Goal: Information Seeking & Learning: Check status

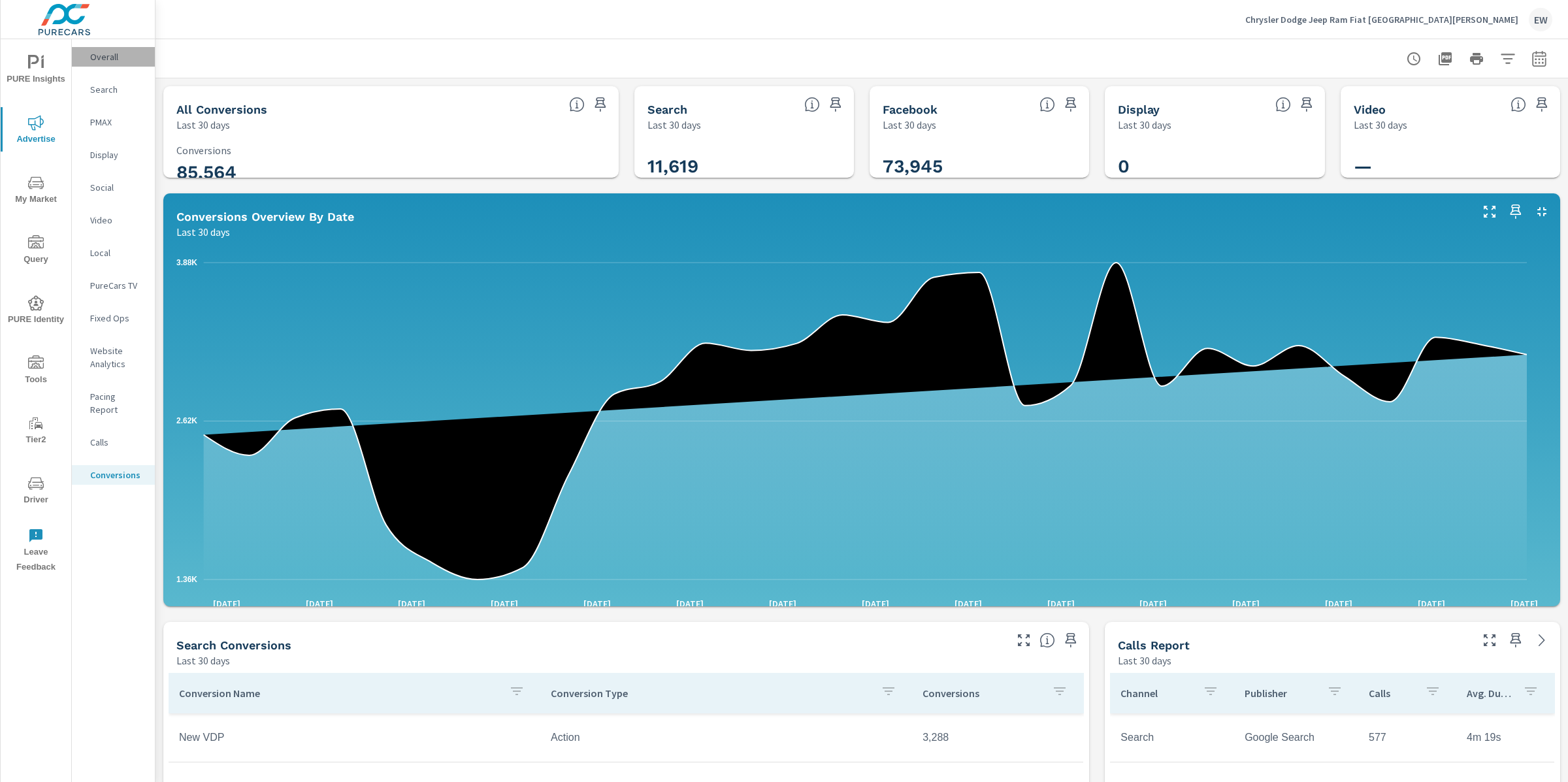
click at [108, 59] on p "Overall" at bounding box center [117, 56] width 55 height 13
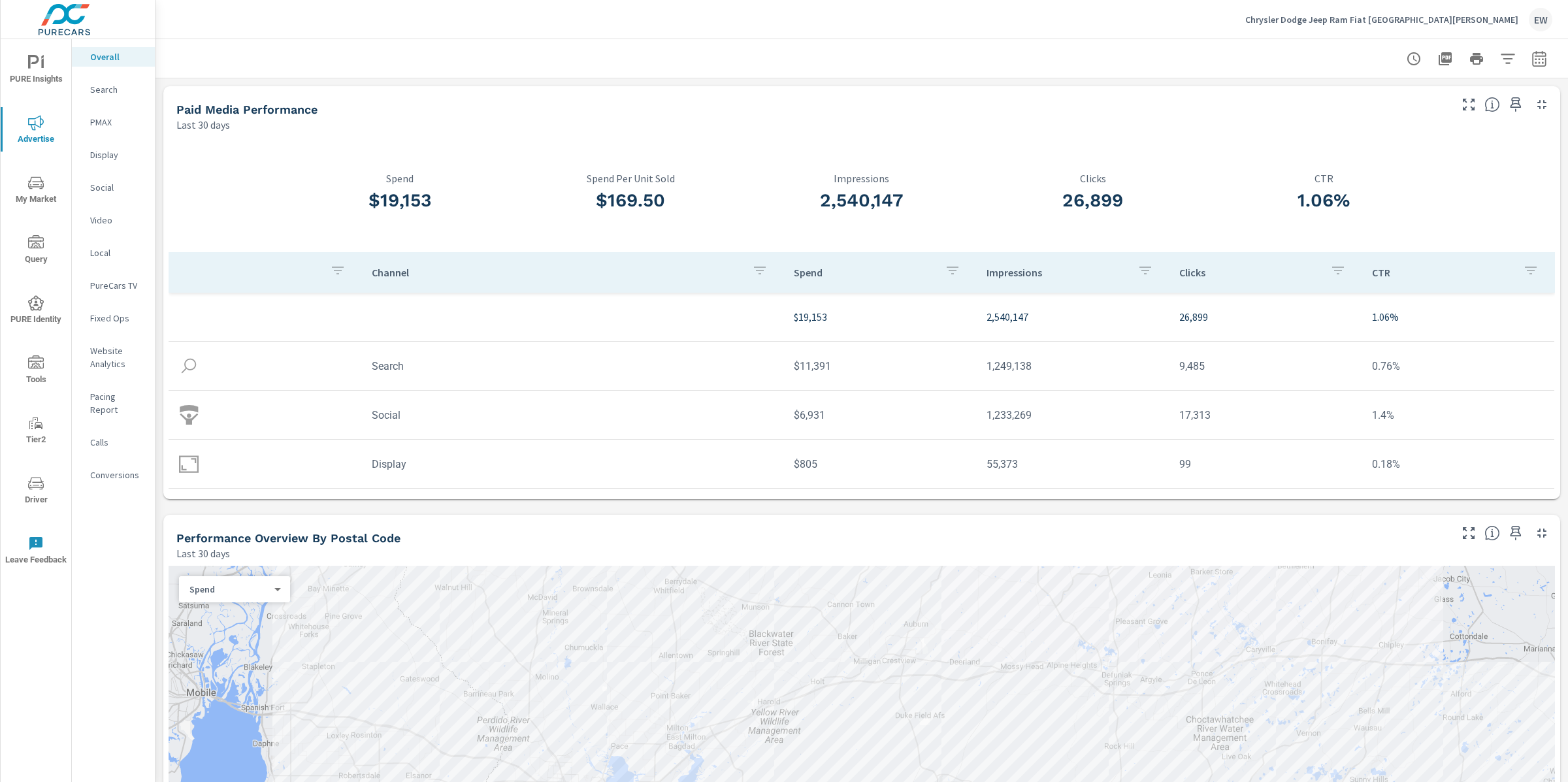
click at [410, 132] on div "Last 30 days" at bounding box center [804, 125] width 1256 height 16
click at [513, 26] on div "Chrysler Dodge Jeep Ram Fiat Fort Walton Beach EW" at bounding box center [862, 19] width 1381 height 39
click at [373, 18] on div "Chrysler Dodge Jeep Ram Fiat Fort Walton Beach EW" at bounding box center [862, 19] width 1381 height 39
click at [746, 36] on div "Chrysler Dodge Jeep Ram Fiat Fort Walton Beach EW" at bounding box center [862, 19] width 1381 height 39
click at [323, 48] on div at bounding box center [862, 58] width 1381 height 39
